Goal: Information Seeking & Learning: Learn about a topic

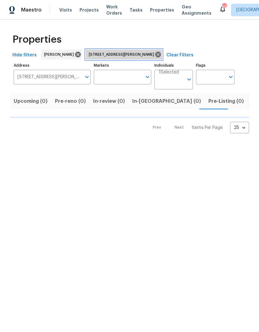
click at [156, 55] on icon at bounding box center [159, 55] width 6 height 6
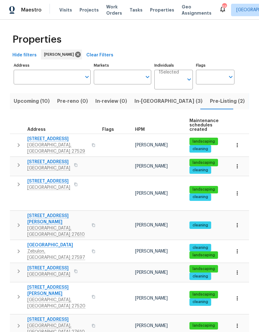
click at [150, 101] on span "In-reno (3)" at bounding box center [169, 101] width 68 height 9
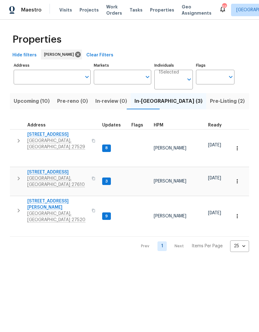
click at [38, 198] on span "[STREET_ADDRESS][PERSON_NAME]" at bounding box center [57, 204] width 61 height 12
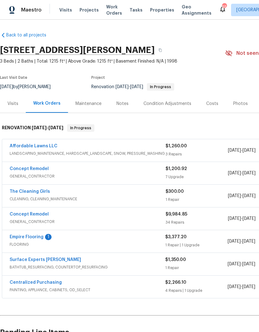
click at [211, 106] on div "Costs" at bounding box center [213, 103] width 12 height 6
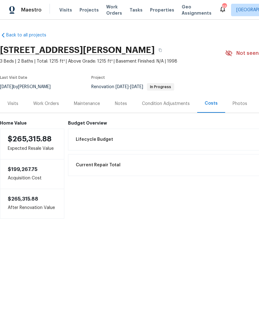
click at [124, 103] on div "Notes" at bounding box center [121, 103] width 12 height 6
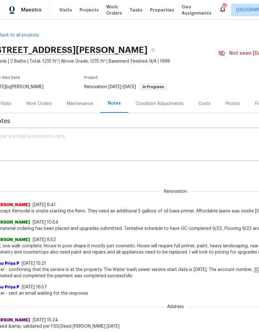
scroll to position [0, 7]
click at [203, 103] on div "Costs" at bounding box center [205, 103] width 12 height 6
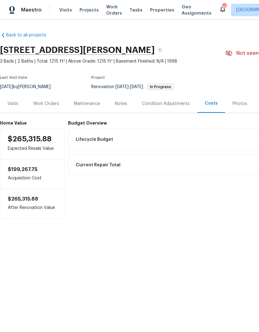
click at [52, 105] on div "Work Orders" at bounding box center [46, 103] width 26 height 6
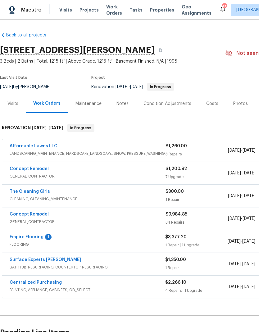
click at [44, 215] on link "Concept Remodel" at bounding box center [29, 214] width 39 height 4
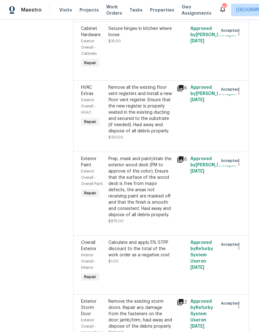
scroll to position [1855, 0]
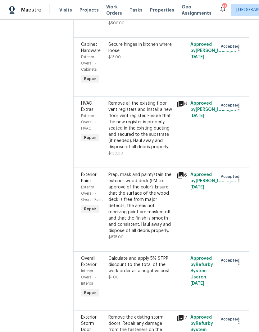
click at [142, 171] on div "Prep, mask and paint/stain the exterior wood deck (PM to approve of the color).…" at bounding box center [141, 202] width 65 height 62
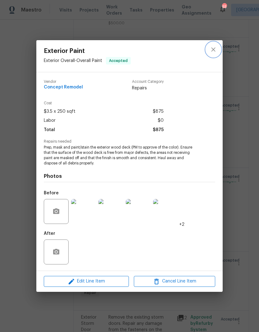
click at [215, 49] on icon "close" at bounding box center [213, 49] width 7 height 7
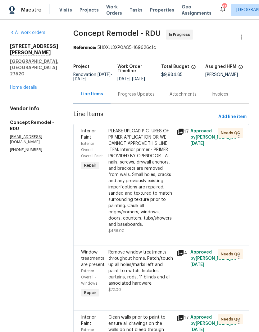
scroll to position [0, 0]
click at [175, 92] on div "Attachments" at bounding box center [183, 94] width 27 height 6
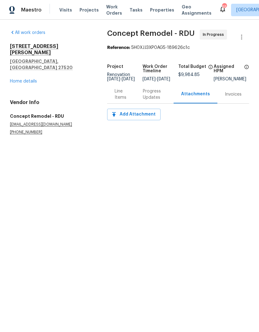
click at [30, 79] on link "Home details" at bounding box center [23, 81] width 27 height 4
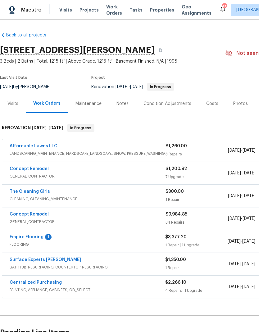
click at [207, 102] on div "Costs" at bounding box center [213, 103] width 12 height 6
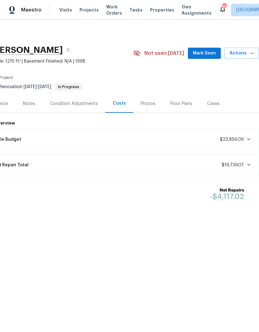
scroll to position [0, 92]
click at [30, 103] on div "Notes" at bounding box center [29, 103] width 12 height 6
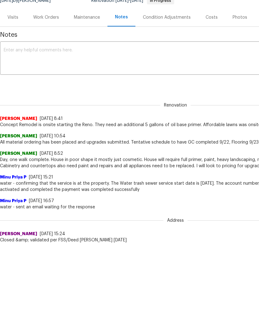
click at [216, 20] on div "Costs" at bounding box center [211, 17] width 27 height 18
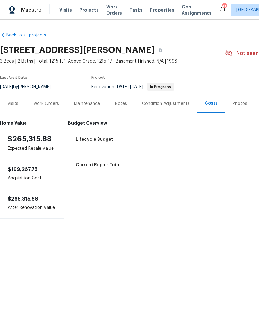
click at [44, 106] on div "Work Orders" at bounding box center [46, 103] width 26 height 6
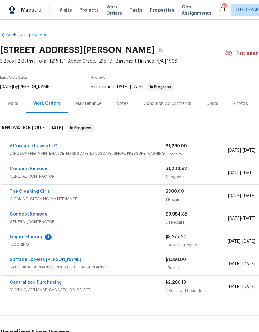
click at [20, 216] on link "Concept Remodel" at bounding box center [29, 214] width 39 height 4
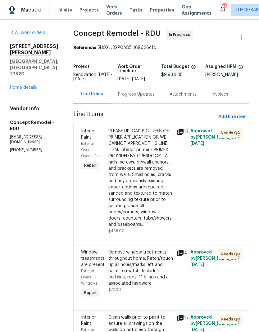
click at [131, 94] on div "Progress Updates" at bounding box center [136, 94] width 37 height 6
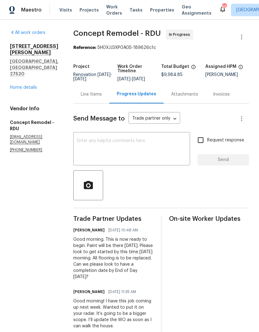
click at [29, 85] on link "Home details" at bounding box center [23, 87] width 27 height 4
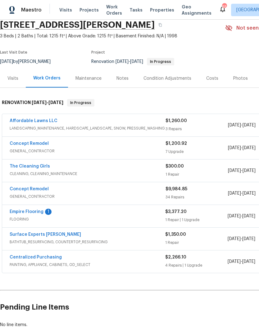
scroll to position [26, 0]
click at [40, 142] on link "Concept Remodel" at bounding box center [29, 143] width 39 height 4
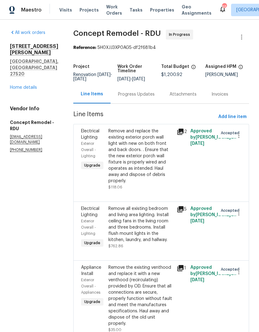
click at [33, 85] on link "Home details" at bounding box center [23, 87] width 27 height 4
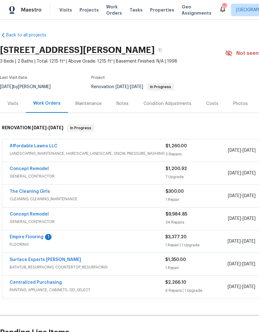
click at [37, 212] on link "Concept Remodel" at bounding box center [29, 214] width 39 height 4
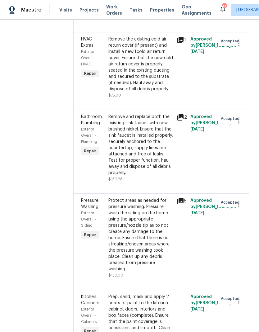
scroll to position [645, 0]
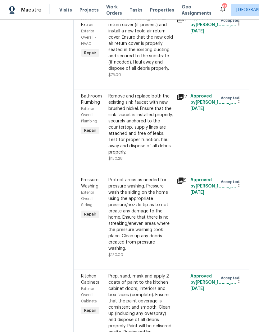
click at [139, 104] on div "Remove and replace both the existing sink faucet with new brushed nickel. Ensur…" at bounding box center [141, 124] width 65 height 62
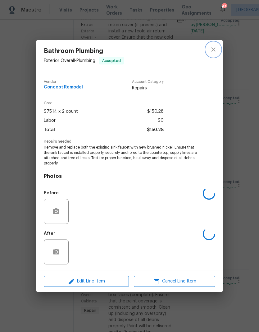
click at [214, 49] on icon "close" at bounding box center [213, 49] width 7 height 7
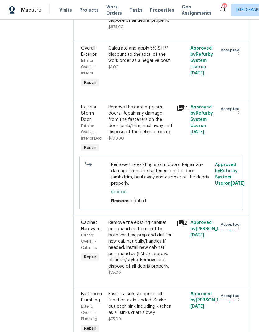
scroll to position [2065, 0]
click at [145, 219] on div "Remove the existing cabinet pulls/handles if present to both vanities; prep and…" at bounding box center [141, 244] width 65 height 50
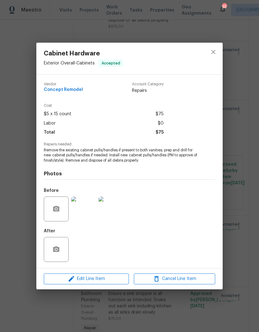
click at [86, 210] on img at bounding box center [83, 208] width 25 height 25
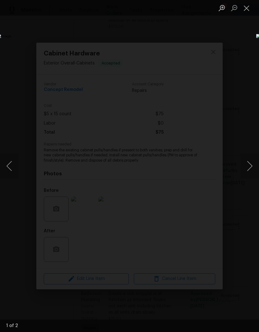
click at [250, 165] on button "Next image" at bounding box center [250, 165] width 19 height 25
click at [246, 12] on button "Close lightbox" at bounding box center [247, 7] width 12 height 11
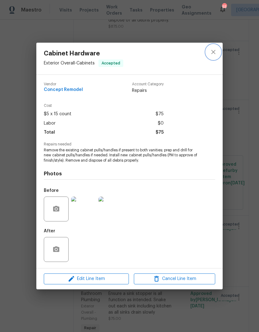
click at [215, 54] on icon "close" at bounding box center [213, 51] width 7 height 7
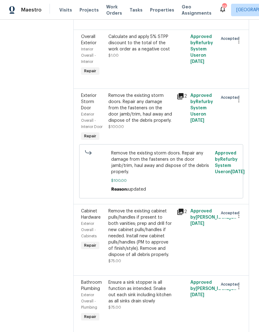
scroll to position [2077, 0]
click at [149, 279] on div "Ensure a sink stopper is all function as intended. Snake out each sink includin…" at bounding box center [141, 291] width 65 height 25
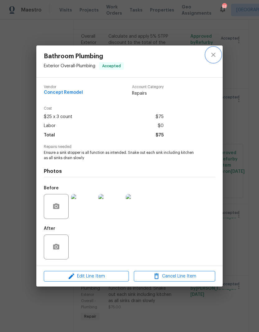
click at [213, 56] on icon "close" at bounding box center [213, 54] width 7 height 7
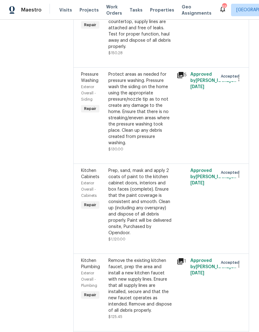
scroll to position [749, 0]
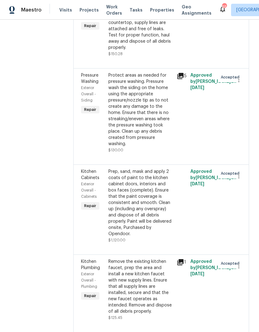
click at [135, 168] on div "Prep, sand, mask and apply 2 coats of paint to the kitchen cabinet doors, inter…" at bounding box center [141, 202] width 65 height 68
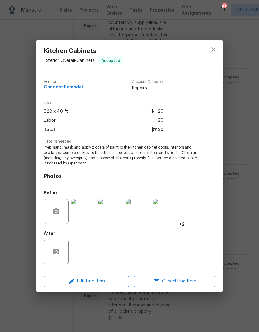
click at [118, 215] on img at bounding box center [111, 211] width 25 height 25
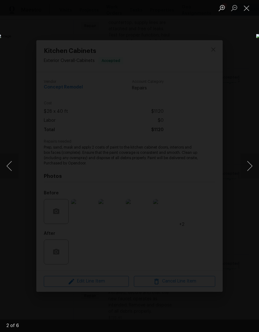
click at [248, 11] on button "Close lightbox" at bounding box center [247, 7] width 12 height 11
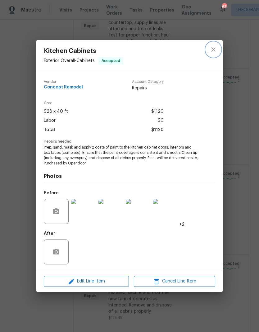
click at [216, 47] on icon "close" at bounding box center [213, 49] width 7 height 7
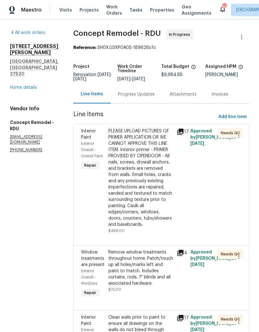
scroll to position [0, 0]
